Goal: Find specific page/section: Find specific page/section

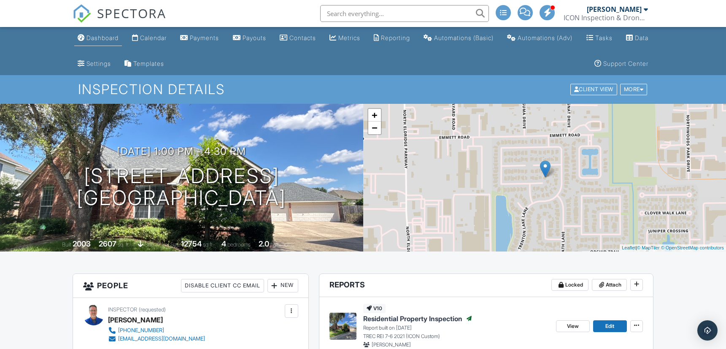
click at [101, 40] on div "Dashboard" at bounding box center [102, 37] width 32 height 7
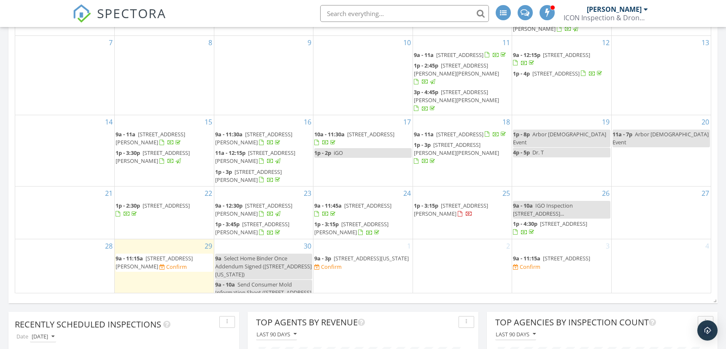
scroll to position [639, 0]
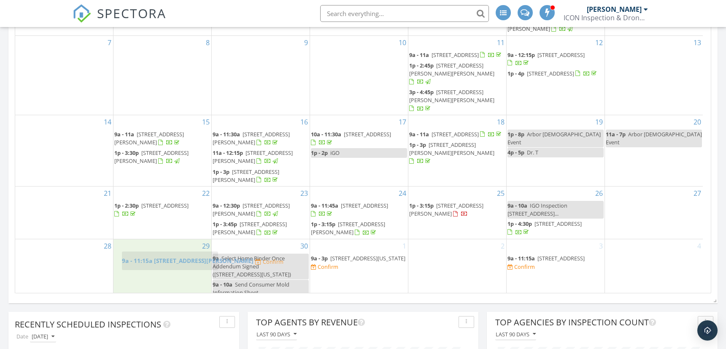
drag, startPoint x: 150, startPoint y: 252, endPoint x: 157, endPoint y: 257, distance: 9.4
click at [157, 257] on body "SPECTORA Trent Barnes ICON Inspection & Drone Services, LLC Role: Inspector Cha…" at bounding box center [363, 286] width 726 height 1850
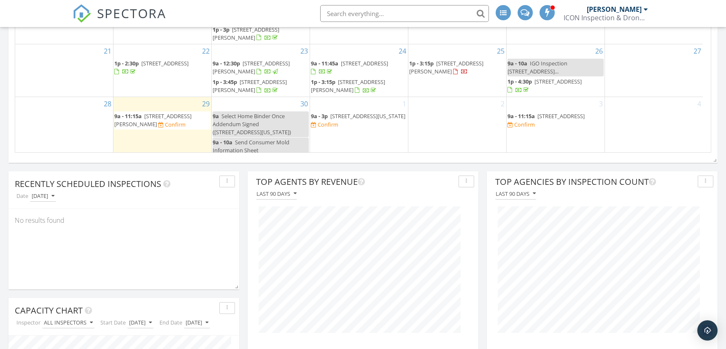
scroll to position [0, 0]
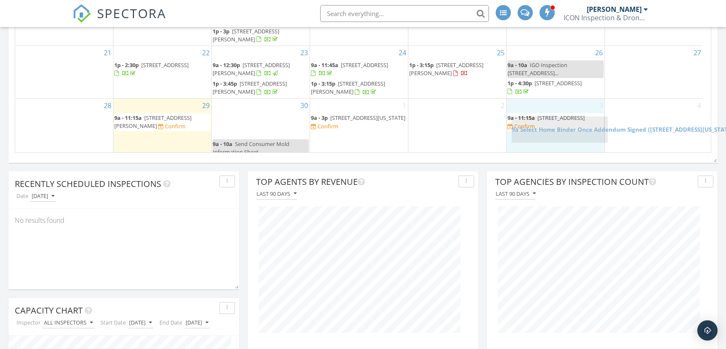
drag, startPoint x: 243, startPoint y: 117, endPoint x: 542, endPoint y: 127, distance: 299.1
click at [542, 127] on body "SPECTORA Trent Barnes ICON Inspection & Drone Services, LLC Role: Inspector Cha…" at bounding box center [363, 146] width 726 height 1850
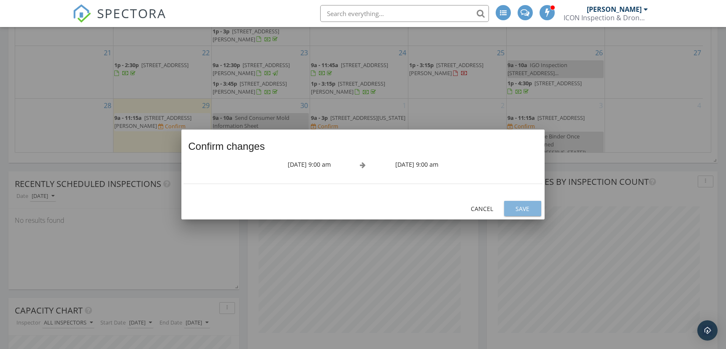
click at [522, 208] on div "Save" at bounding box center [523, 208] width 24 height 9
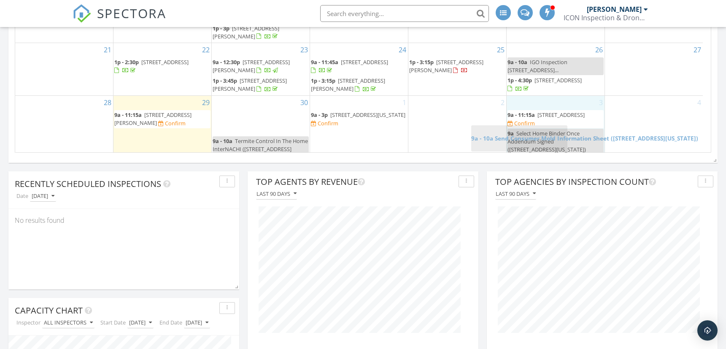
scroll to position [7, 0]
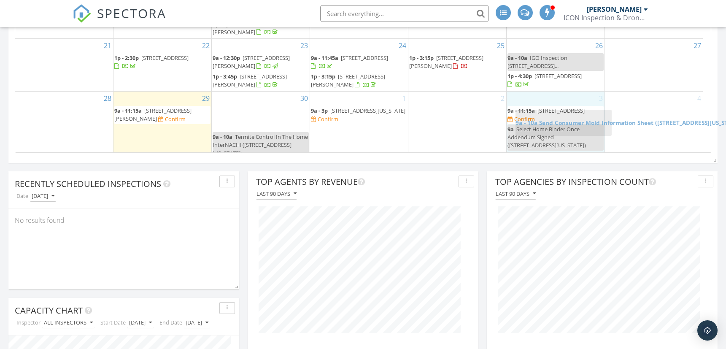
drag, startPoint x: 245, startPoint y: 120, endPoint x: 548, endPoint y: 124, distance: 302.8
click at [548, 124] on body "SPECTORA Trent Barnes ICON Inspection & Drone Services, LLC Role: Inspector Cha…" at bounding box center [363, 146] width 726 height 1850
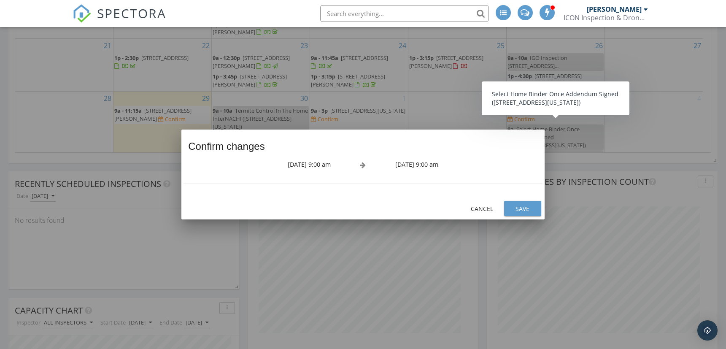
click at [518, 204] on div "Save" at bounding box center [523, 208] width 24 height 9
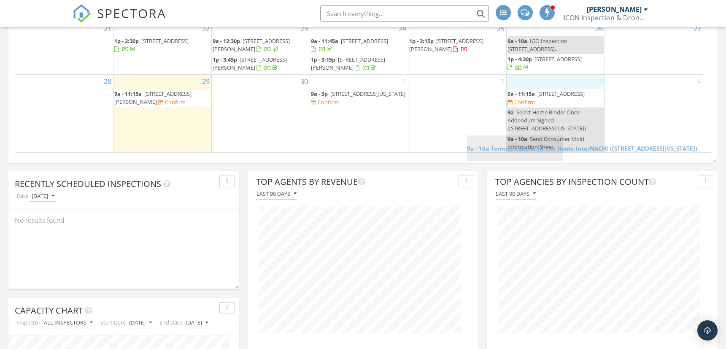
scroll to position [26, 0]
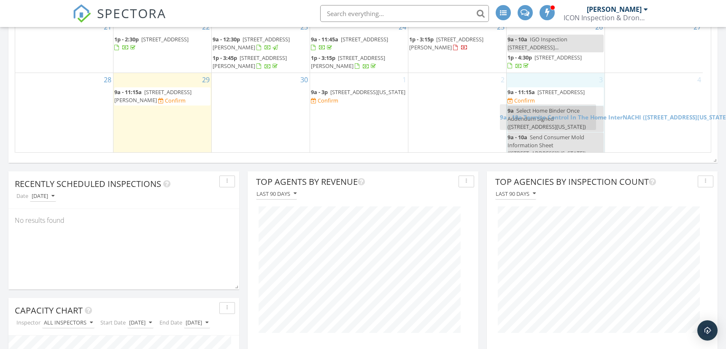
drag, startPoint x: 250, startPoint y: 127, endPoint x: 533, endPoint y: 116, distance: 282.8
click at [533, 116] on body "SPECTORA Trent Barnes ICON Inspection & Drone Services, LLC Role: Inspector Cha…" at bounding box center [363, 146] width 726 height 1850
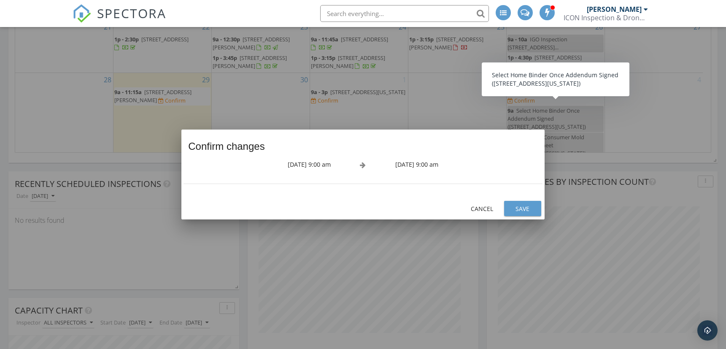
click at [517, 209] on div "Save" at bounding box center [523, 208] width 24 height 9
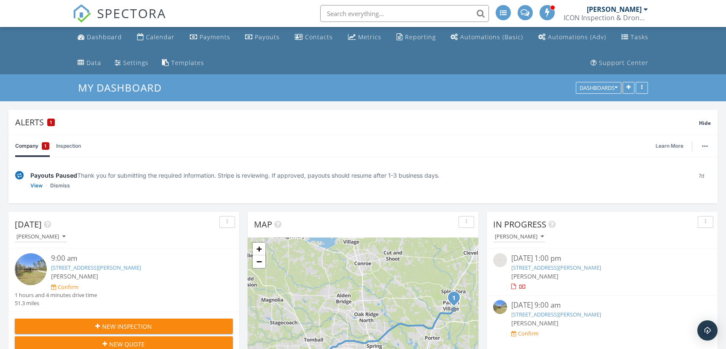
scroll to position [0, 0]
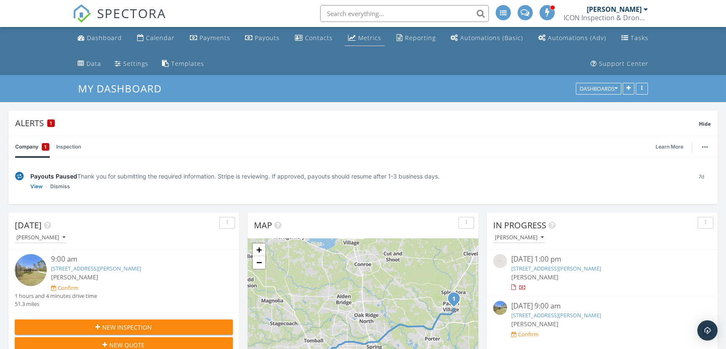
click at [363, 35] on div "Metrics" at bounding box center [369, 38] width 23 height 8
